Goal: Task Accomplishment & Management: Manage account settings

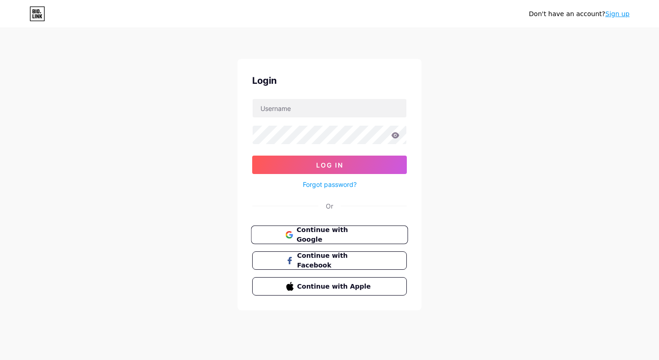
click at [304, 242] on button "Continue with Google" at bounding box center [329, 234] width 157 height 19
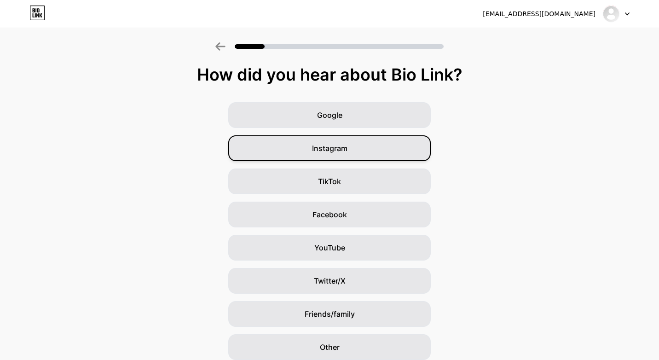
click at [309, 149] on div "Instagram" at bounding box center [329, 148] width 202 height 26
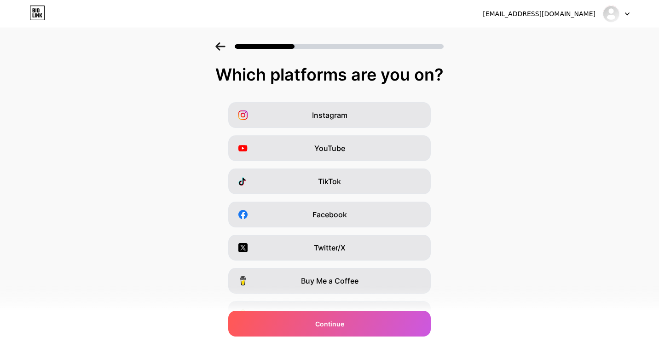
scroll to position [83, 0]
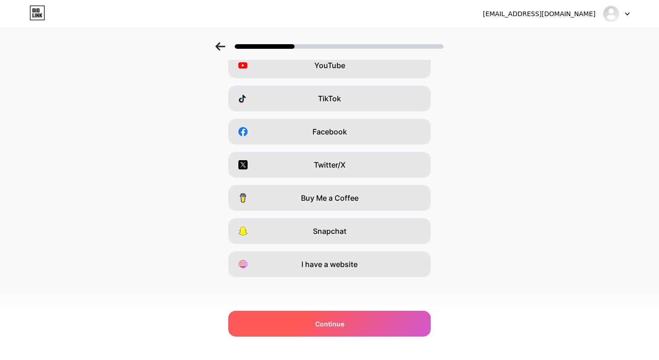
click at [321, 327] on span "Continue" at bounding box center [329, 324] width 29 height 10
click at [264, 325] on div "Continue" at bounding box center [329, 323] width 202 height 26
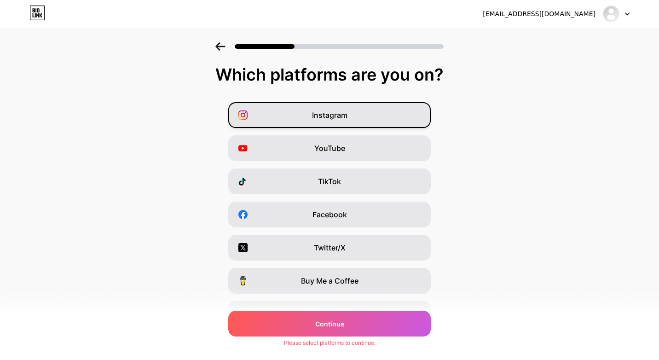
click at [339, 114] on span "Instagram" at bounding box center [329, 114] width 35 height 11
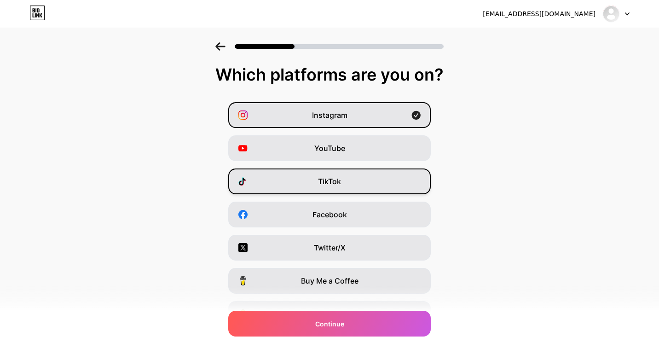
click at [335, 184] on span "TikTok" at bounding box center [329, 181] width 23 height 11
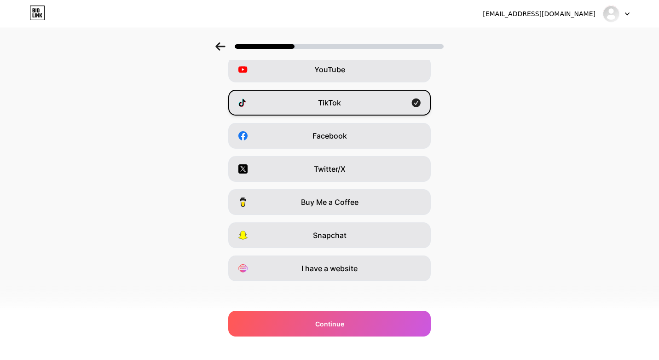
scroll to position [83, 0]
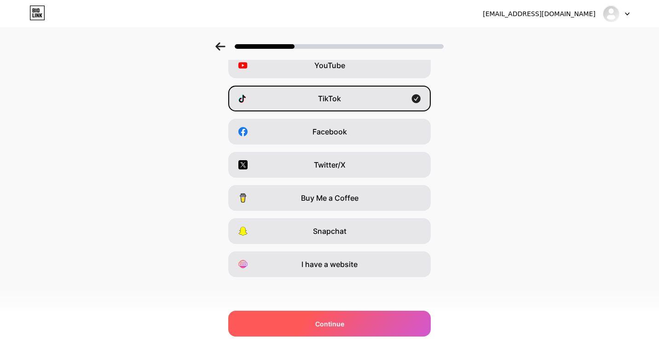
click at [340, 335] on div "Continue" at bounding box center [329, 323] width 202 height 26
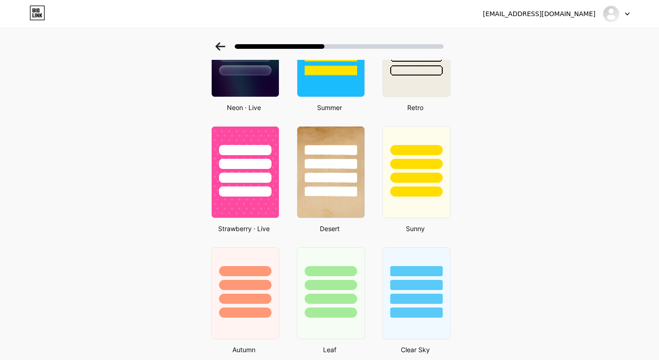
scroll to position [736, 0]
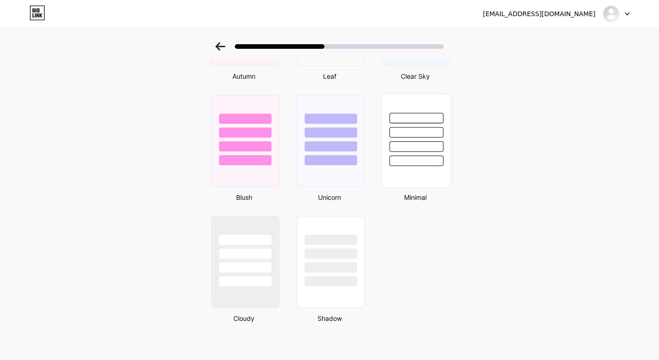
click at [432, 144] on div at bounding box center [416, 146] width 54 height 11
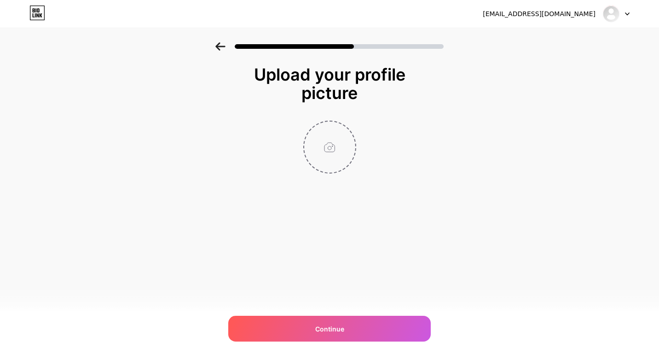
click at [329, 159] on input "file" at bounding box center [329, 146] width 51 height 51
click at [544, 8] on div "[EMAIL_ADDRESS][DOMAIN_NAME]" at bounding box center [555, 14] width 147 height 17
click at [539, 18] on div "[EMAIL_ADDRESS][DOMAIN_NAME]" at bounding box center [538, 14] width 113 height 10
click at [627, 14] on icon at bounding box center [627, 14] width 4 height 2
click at [550, 39] on li "Logout" at bounding box center [572, 37] width 114 height 25
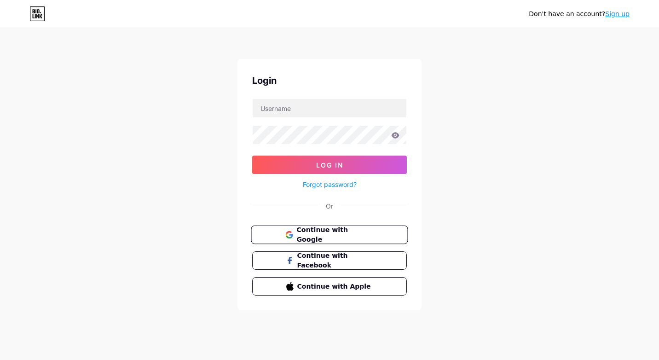
click at [315, 235] on span "Continue with Google" at bounding box center [334, 235] width 77 height 20
